Goal: Task Accomplishment & Management: Use online tool/utility

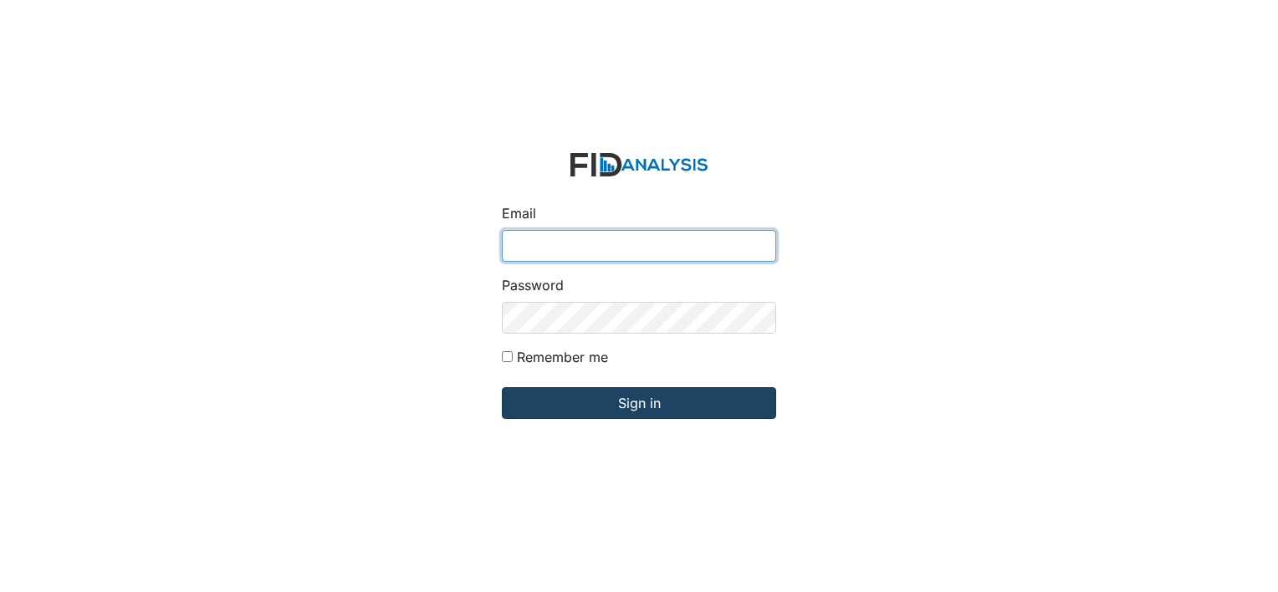
type input "[EMAIL_ADDRESS][DOMAIN_NAME]"
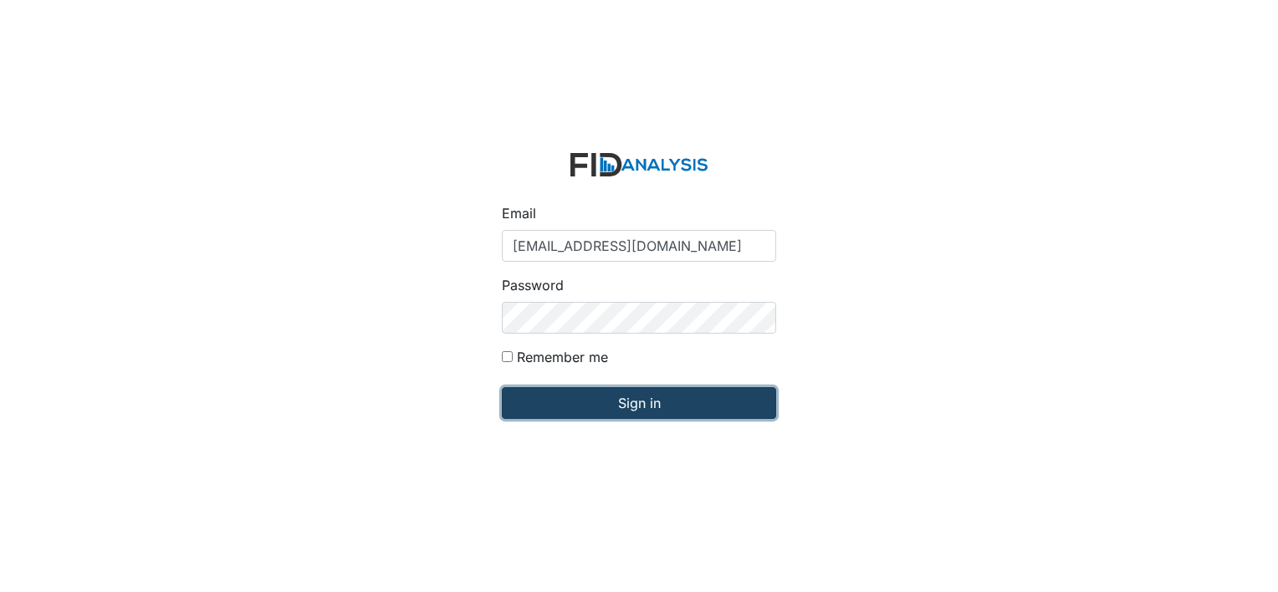
click at [709, 411] on input "Sign in" at bounding box center [639, 403] width 274 height 32
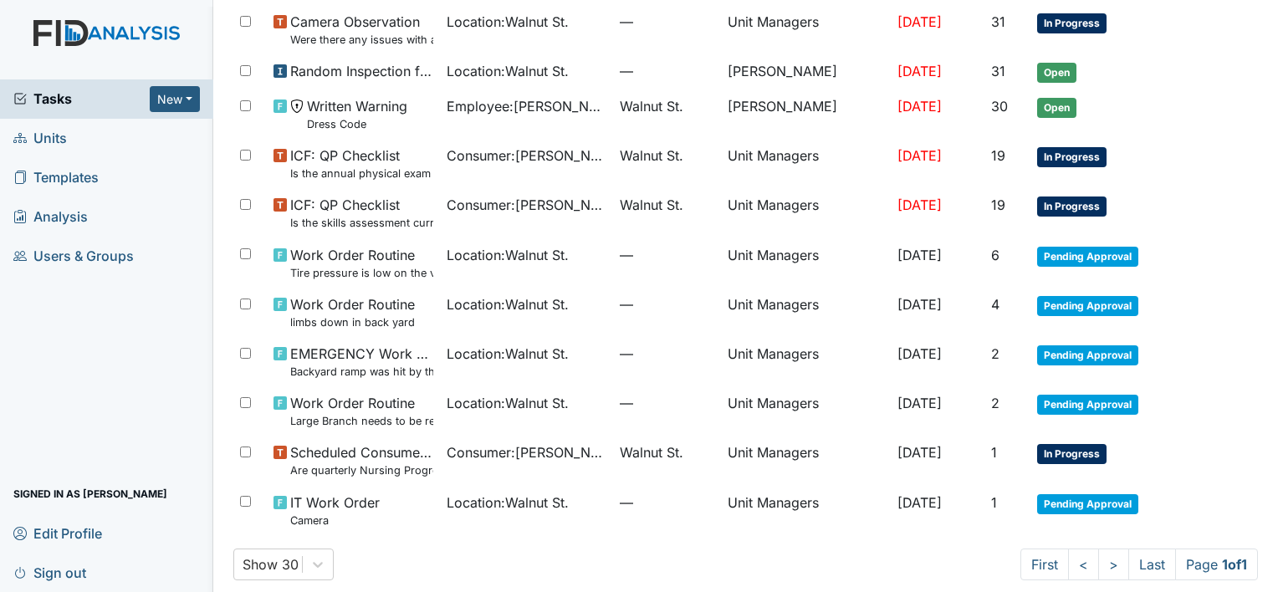
scroll to position [643, 0]
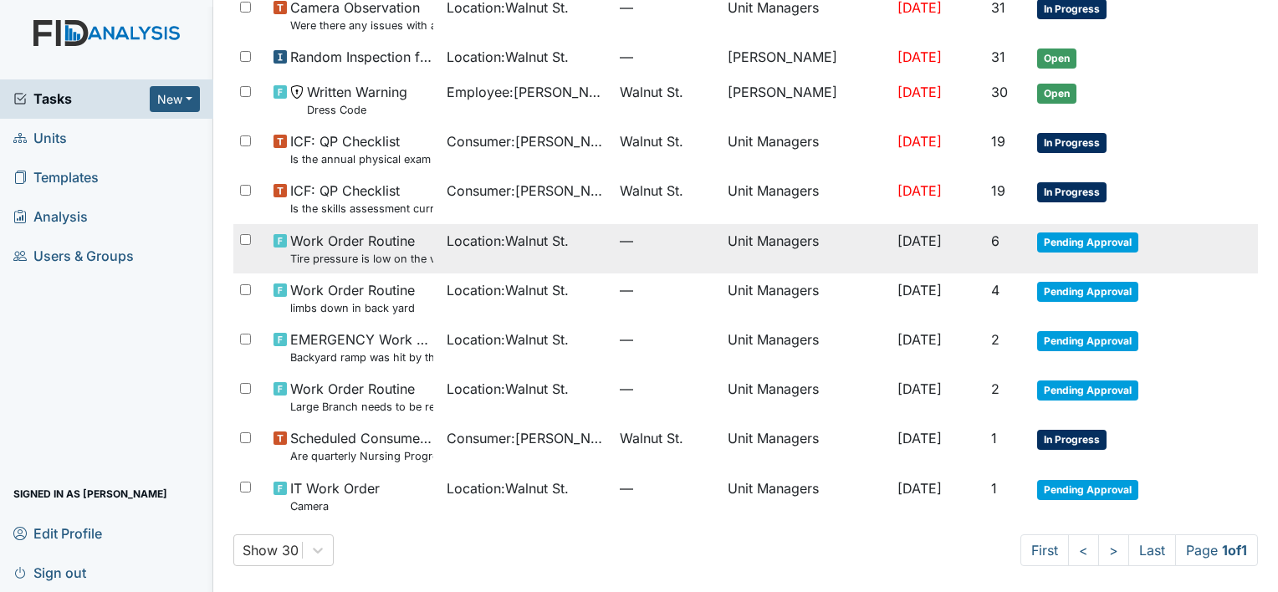
click at [621, 252] on td "—" at bounding box center [666, 248] width 107 height 49
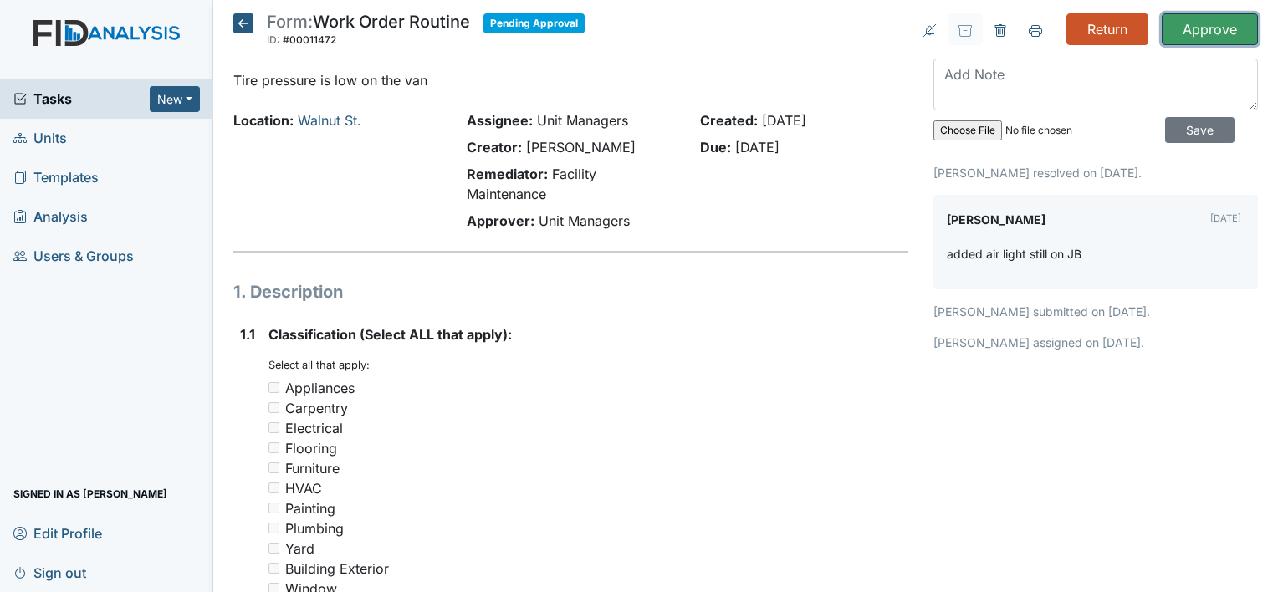
click at [1205, 33] on input "Approve" at bounding box center [1209, 29] width 96 height 32
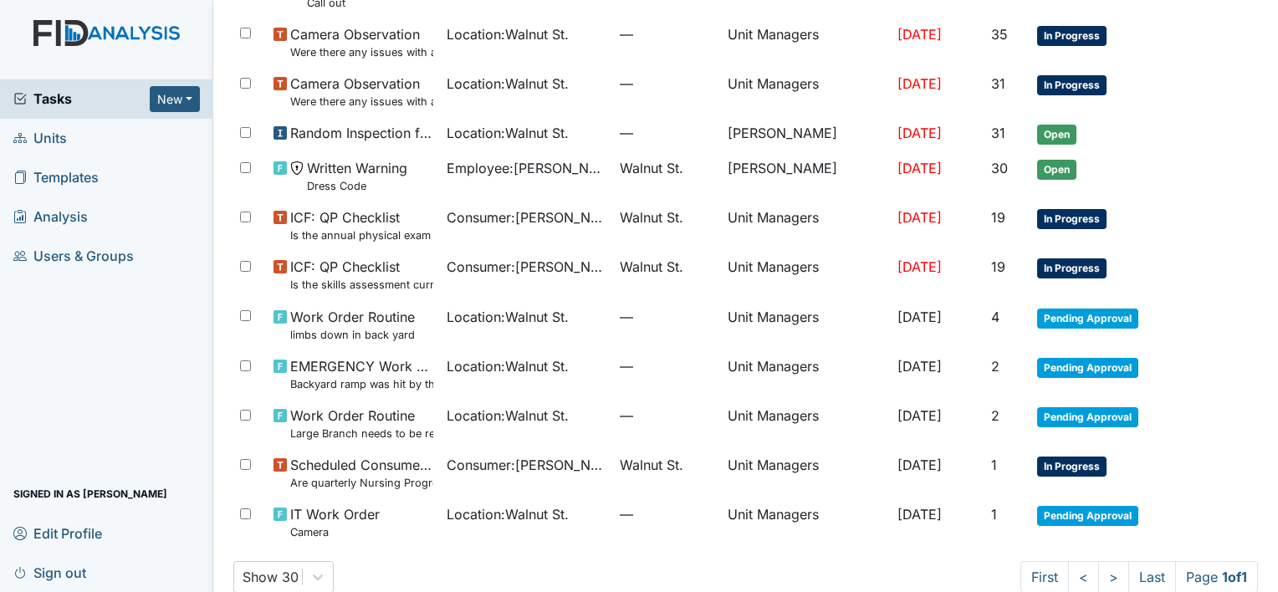
scroll to position [629, 0]
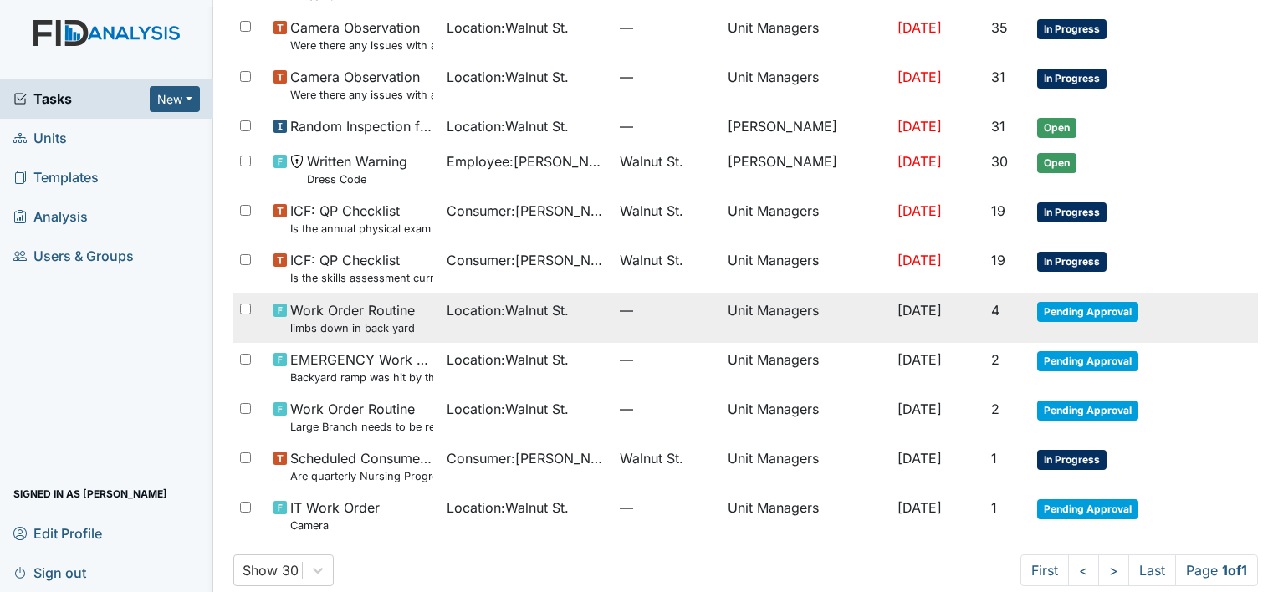
click at [484, 323] on td "Location : Walnut St." at bounding box center [526, 317] width 173 height 49
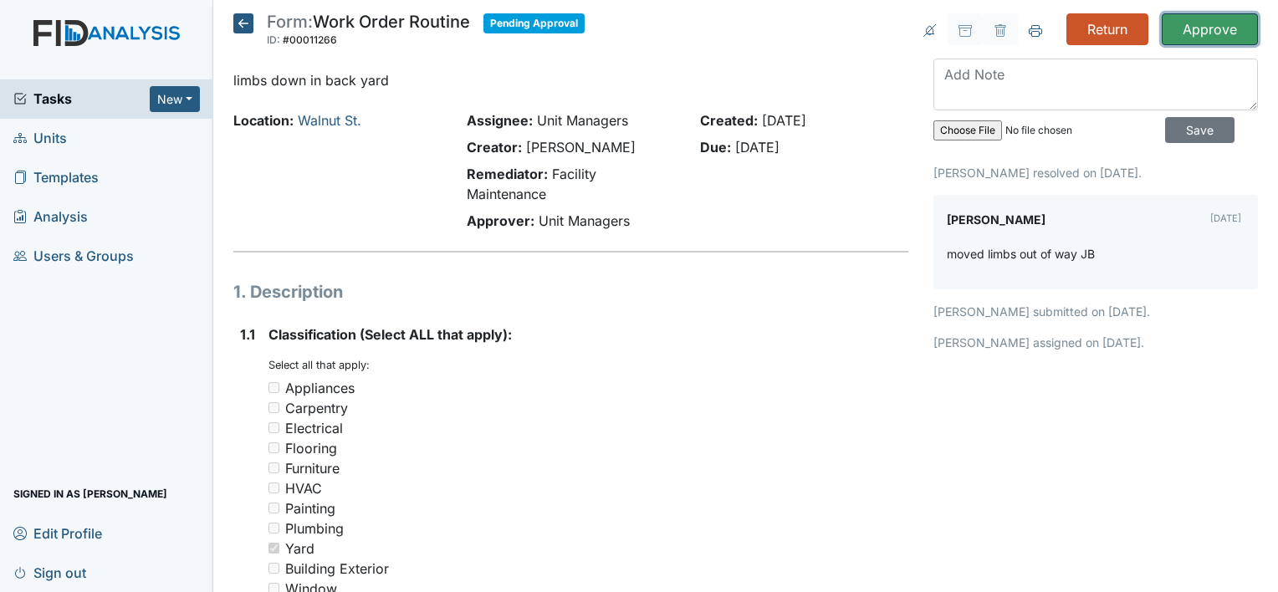
click at [1181, 28] on input "Approve" at bounding box center [1209, 29] width 96 height 32
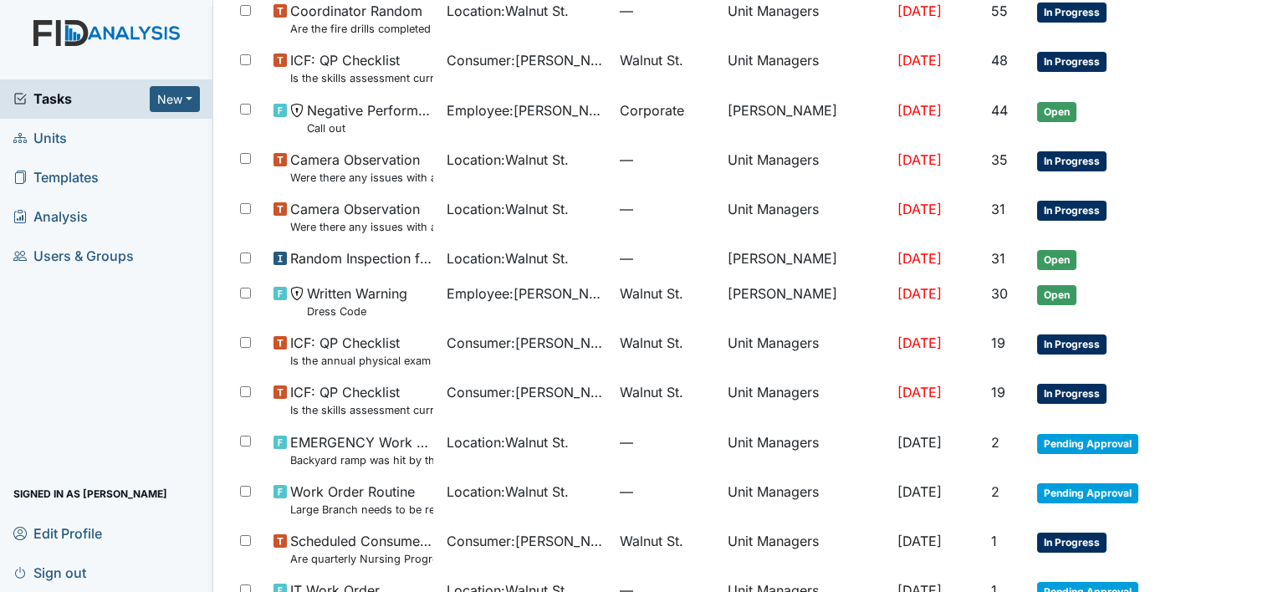
scroll to position [599, 0]
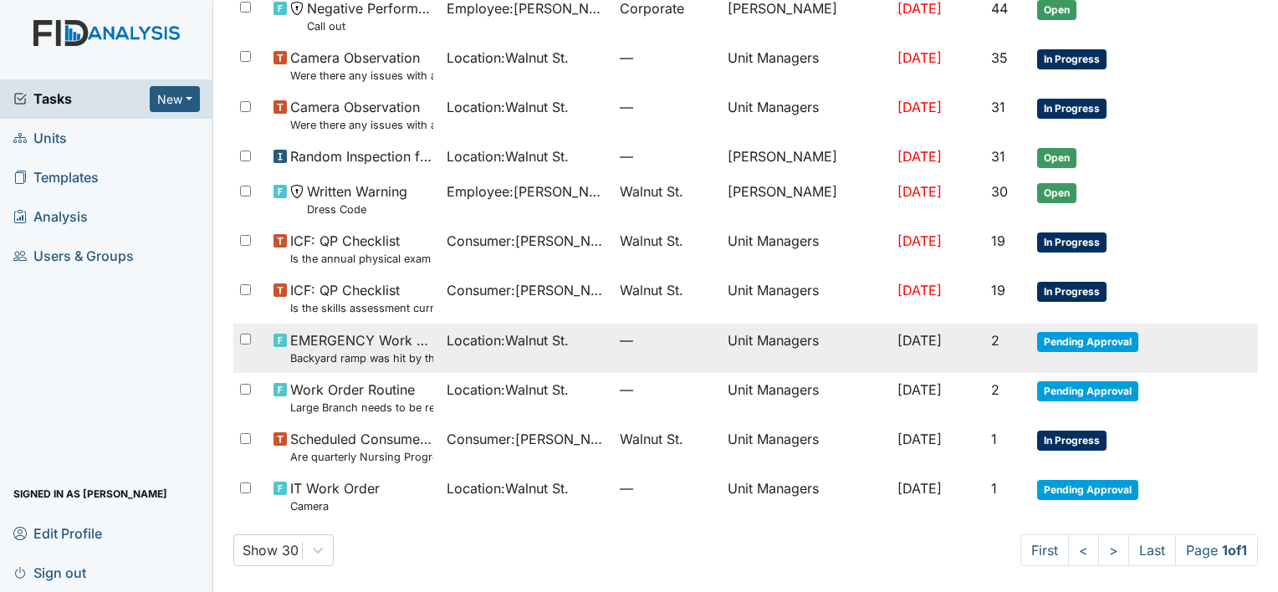
click at [672, 355] on td "—" at bounding box center [666, 348] width 107 height 49
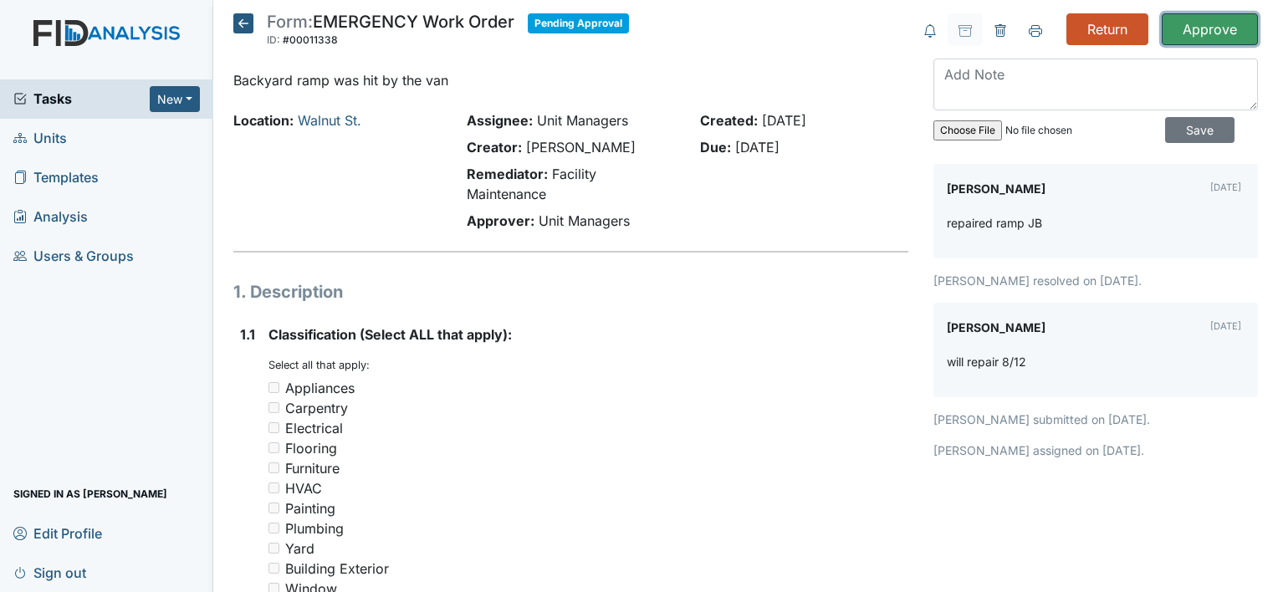
click at [1186, 18] on input "Approve" at bounding box center [1209, 29] width 96 height 32
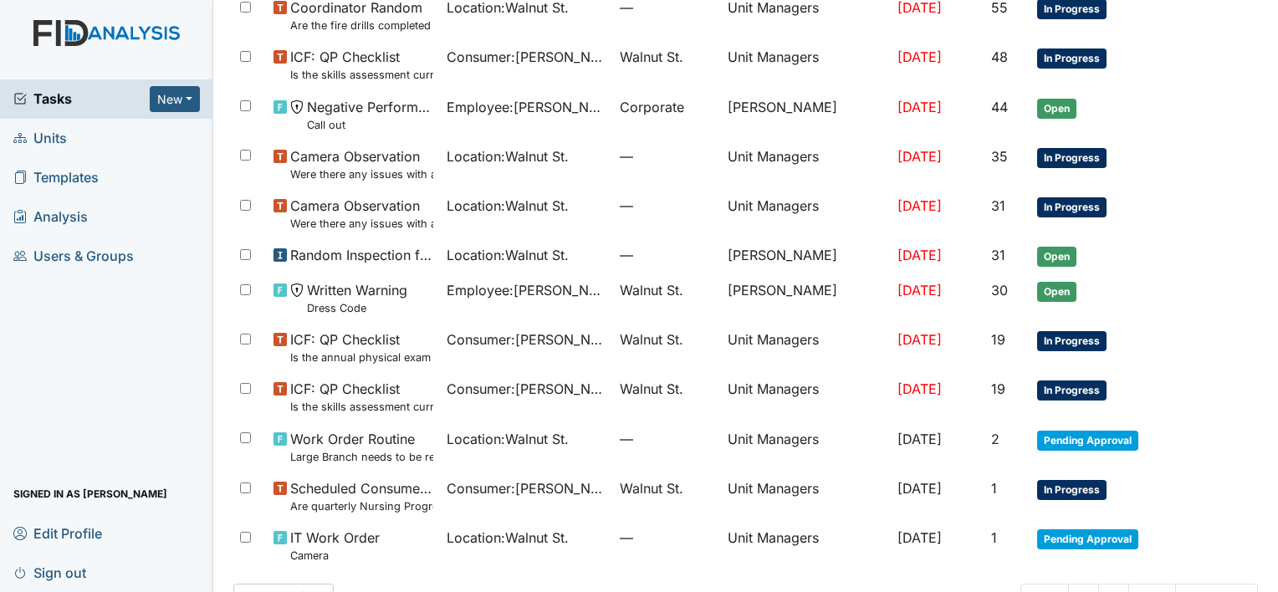
scroll to position [549, 0]
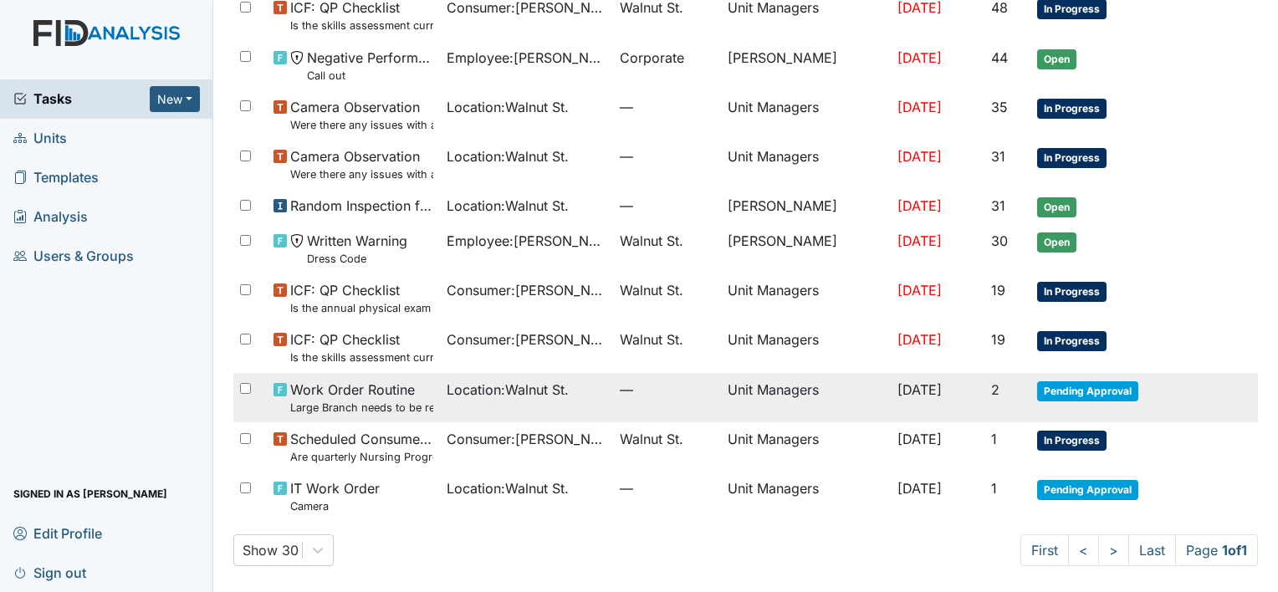
click at [736, 396] on td "Unit Managers" at bounding box center [806, 397] width 170 height 49
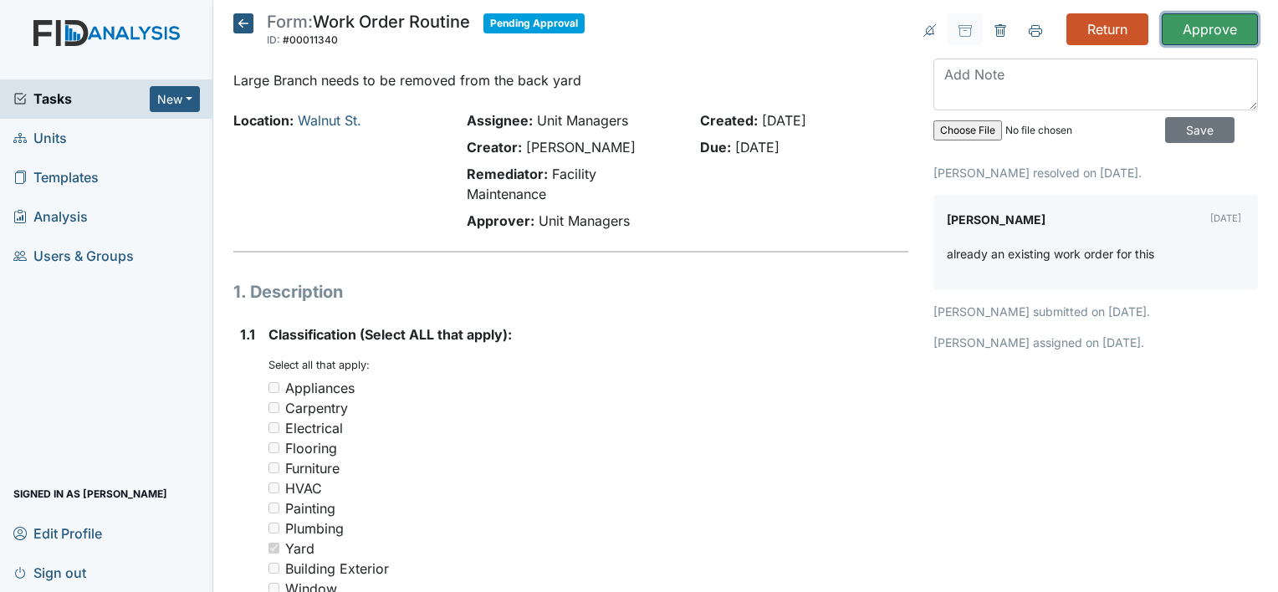
click at [1206, 26] on input "Approve" at bounding box center [1209, 29] width 96 height 32
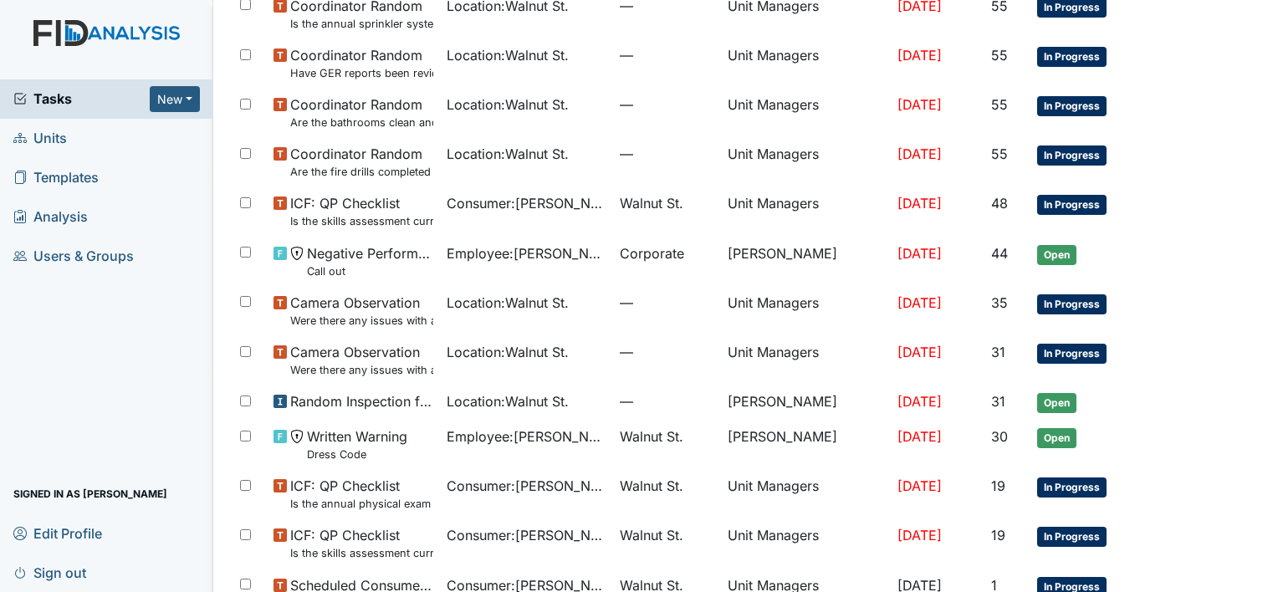
scroll to position [500, 0]
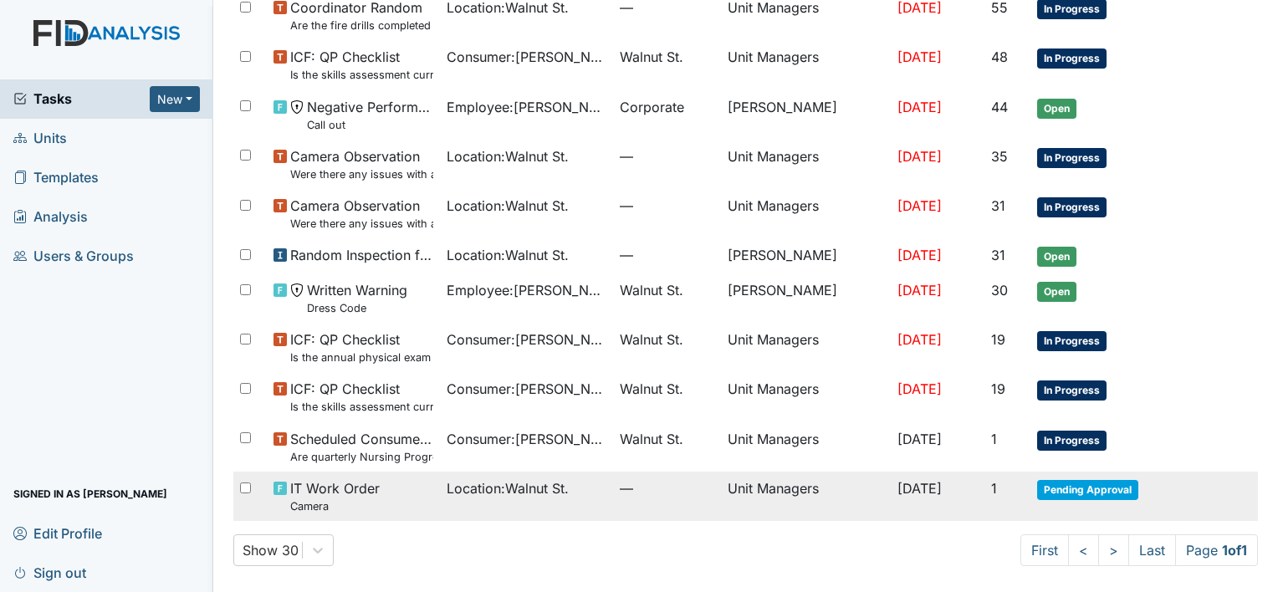
click at [727, 493] on td "Unit Managers" at bounding box center [806, 496] width 170 height 49
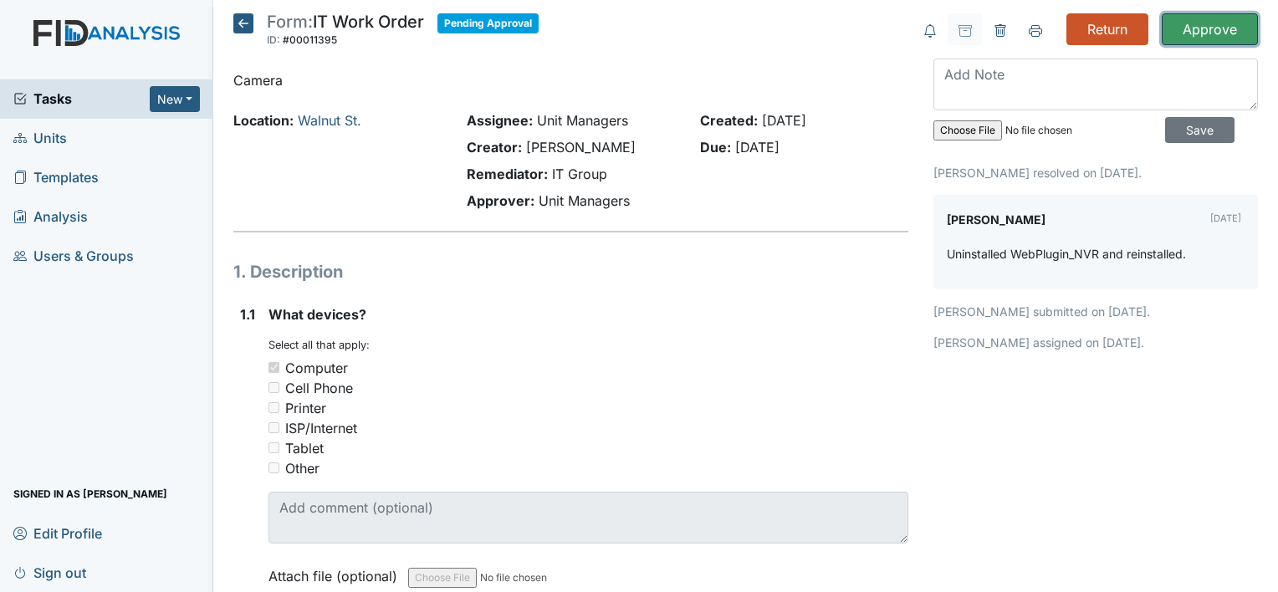
click at [1179, 23] on input "Approve" at bounding box center [1209, 29] width 96 height 32
click at [237, 20] on icon at bounding box center [243, 23] width 20 height 20
